Goal: Task Accomplishment & Management: Use online tool/utility

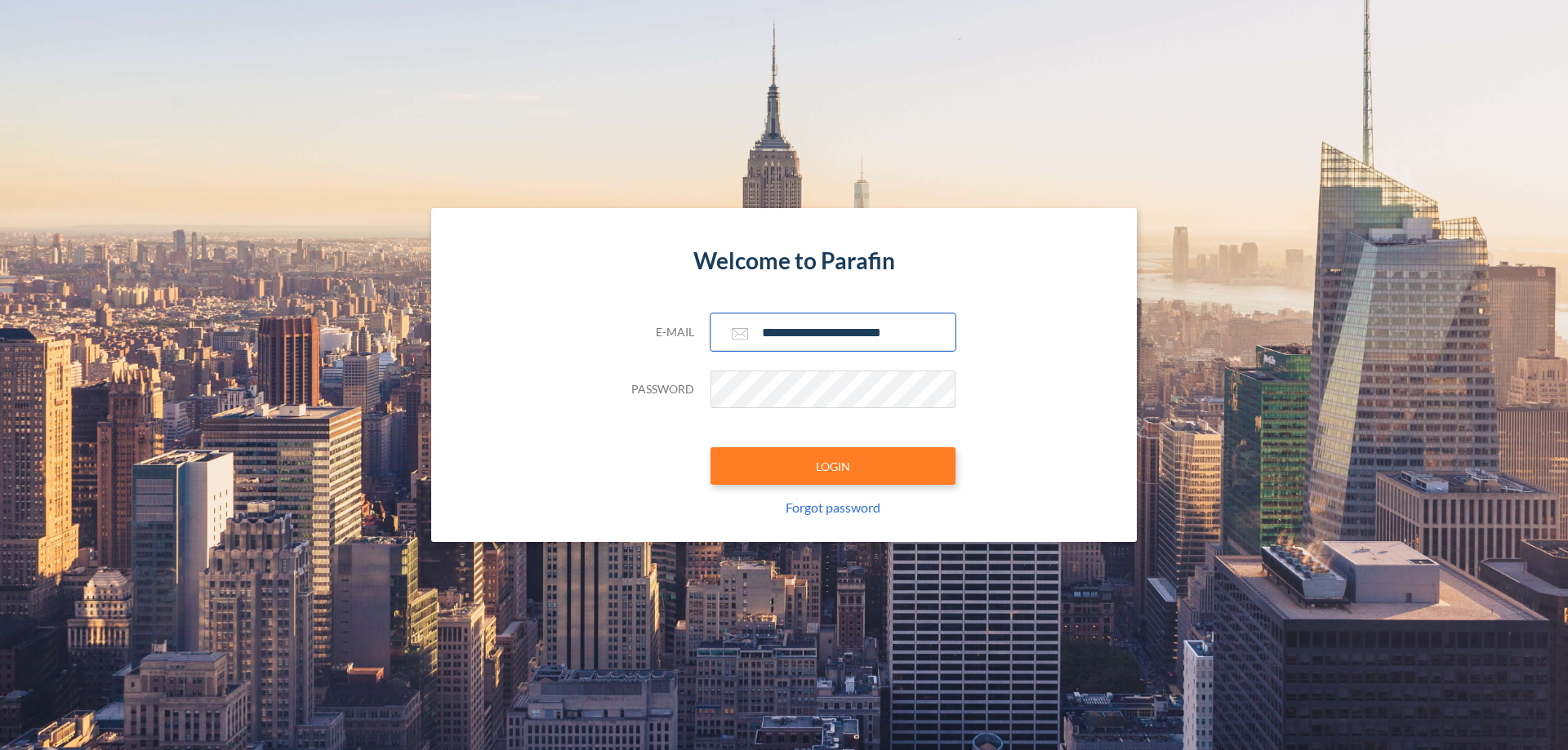
type input "**********"
click at [833, 466] on button "LOGIN" at bounding box center [833, 466] width 245 height 37
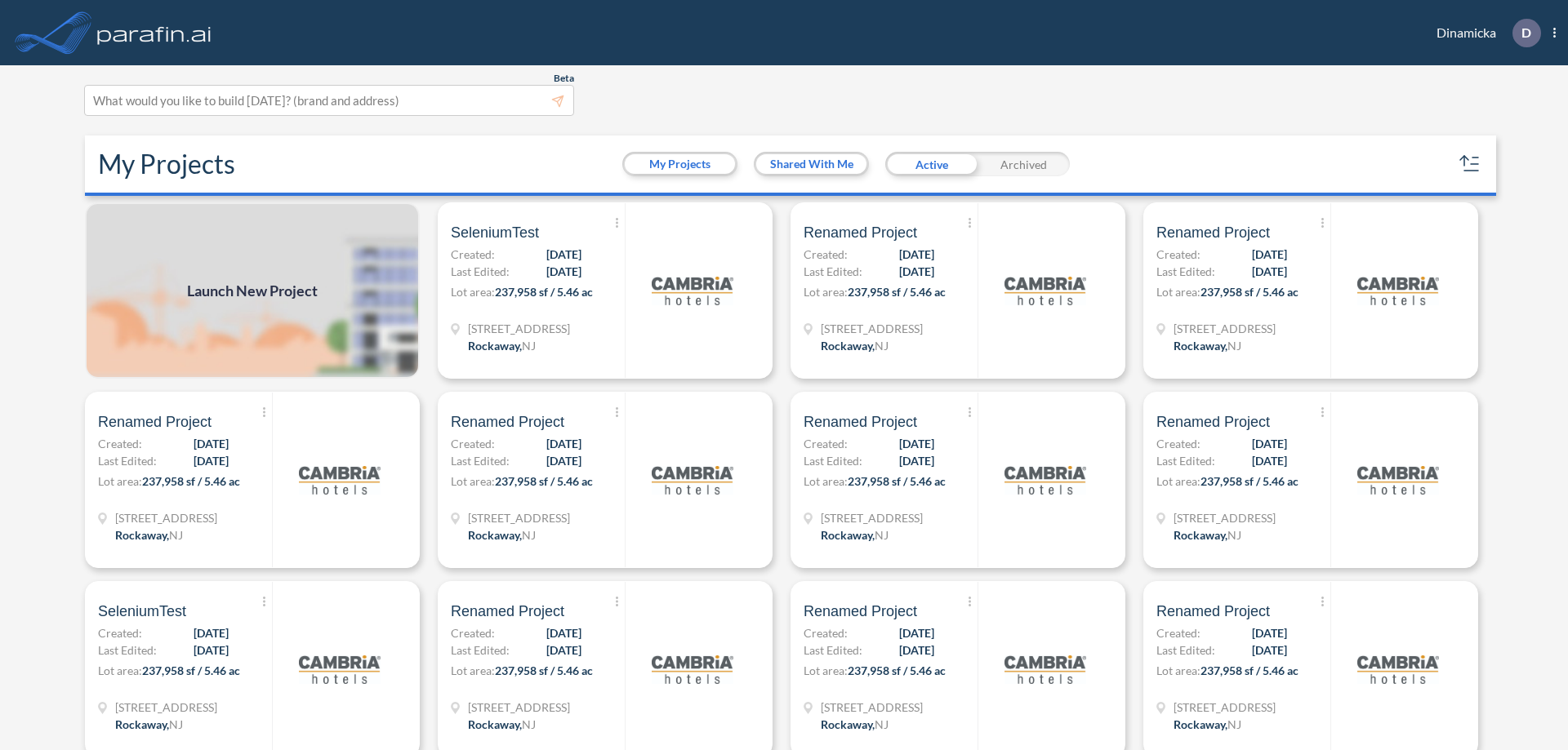
scroll to position [4, 0]
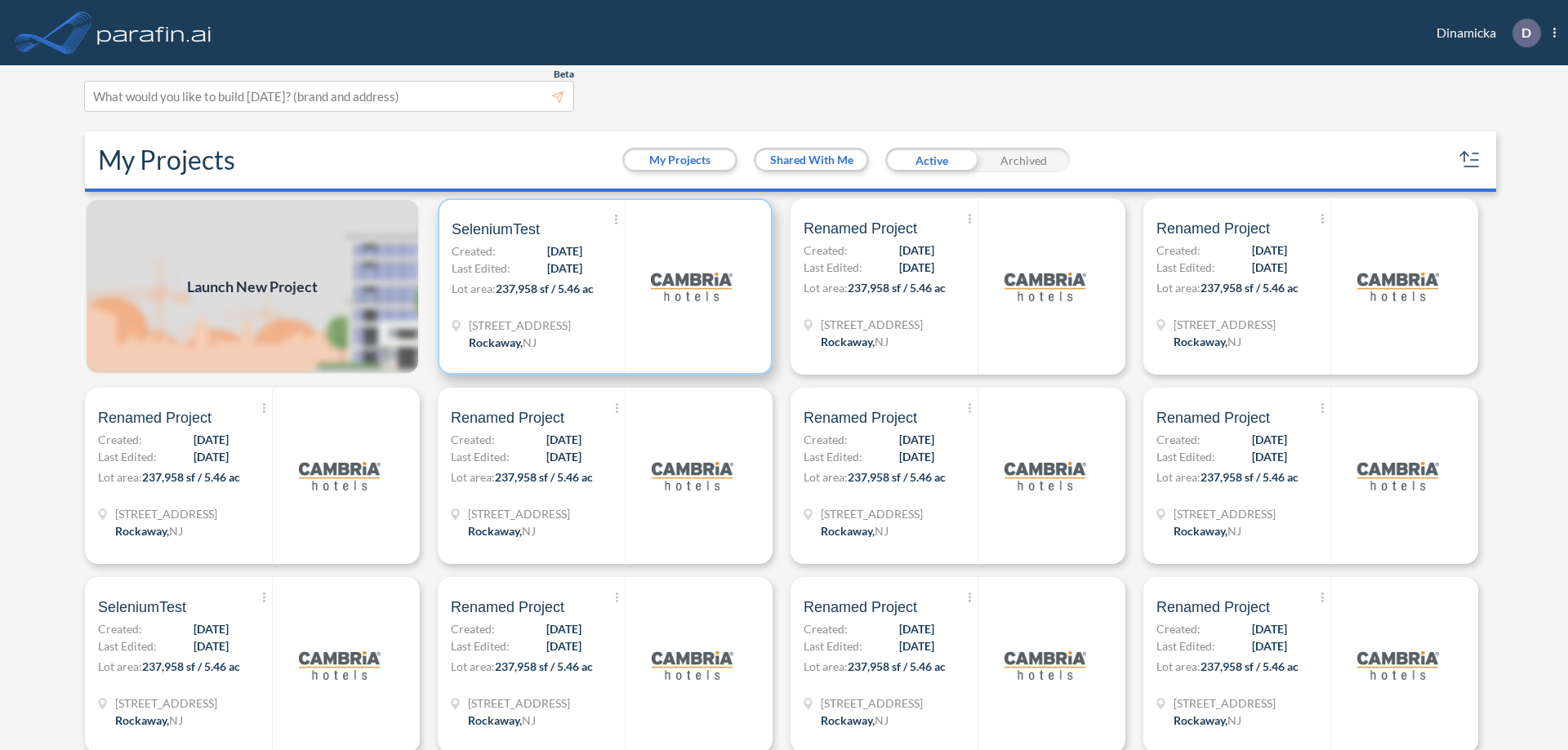
click at [602, 287] on p "Lot area: 237,958 sf / 5.46 ac" at bounding box center [537, 292] width 173 height 24
